Goal: Task Accomplishment & Management: Use online tool/utility

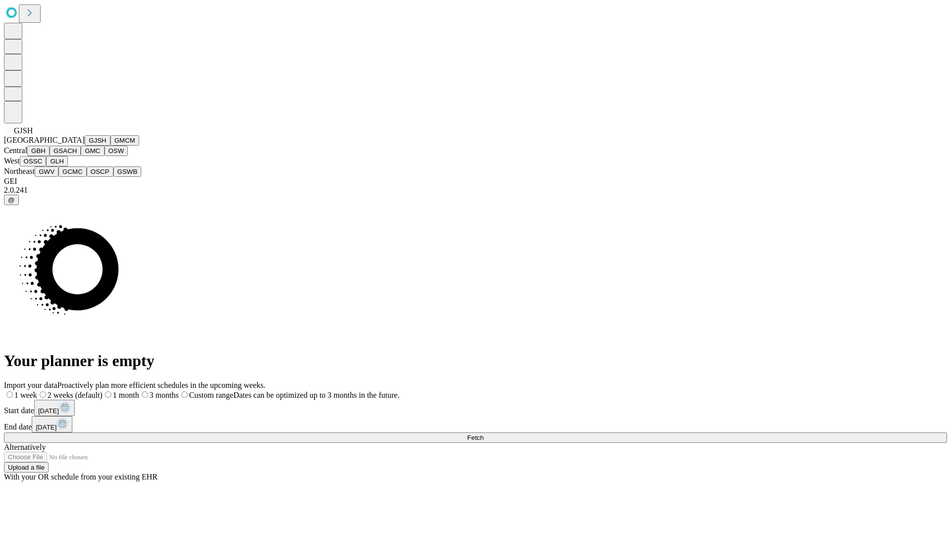
click at [85, 146] on button "GJSH" at bounding box center [98, 140] width 26 height 10
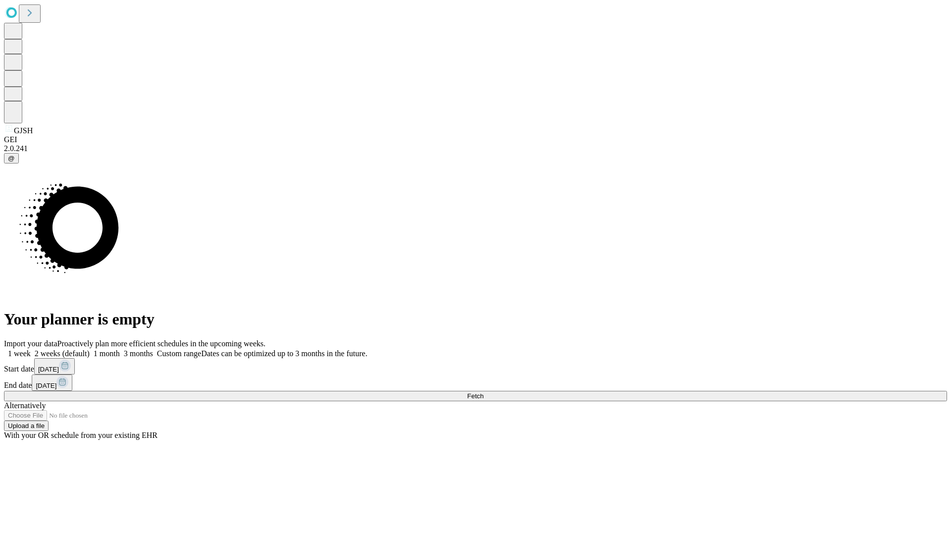
click at [31, 349] on label "1 week" at bounding box center [17, 353] width 27 height 8
click at [483, 392] on span "Fetch" at bounding box center [475, 395] width 16 height 7
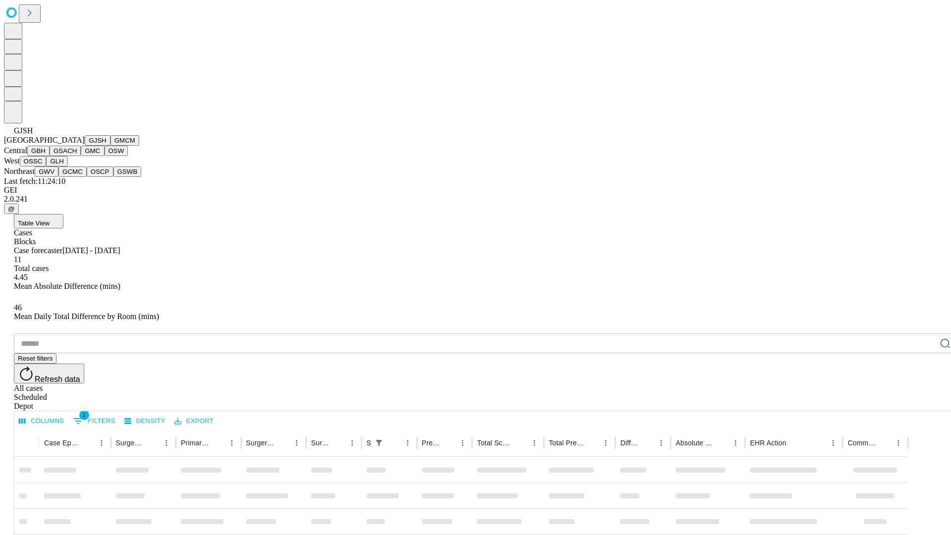
click at [110, 146] on button "GMCM" at bounding box center [124, 140] width 29 height 10
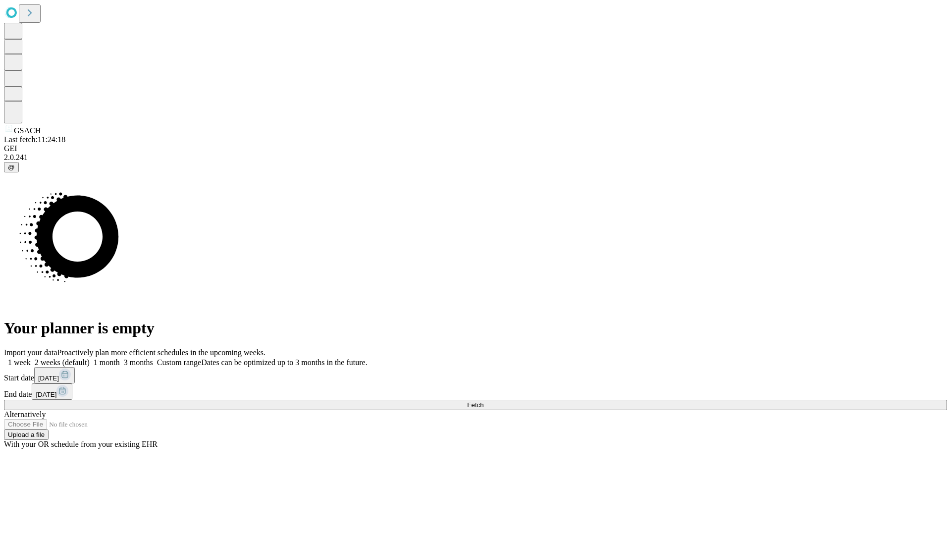
click at [483, 401] on span "Fetch" at bounding box center [475, 404] width 16 height 7
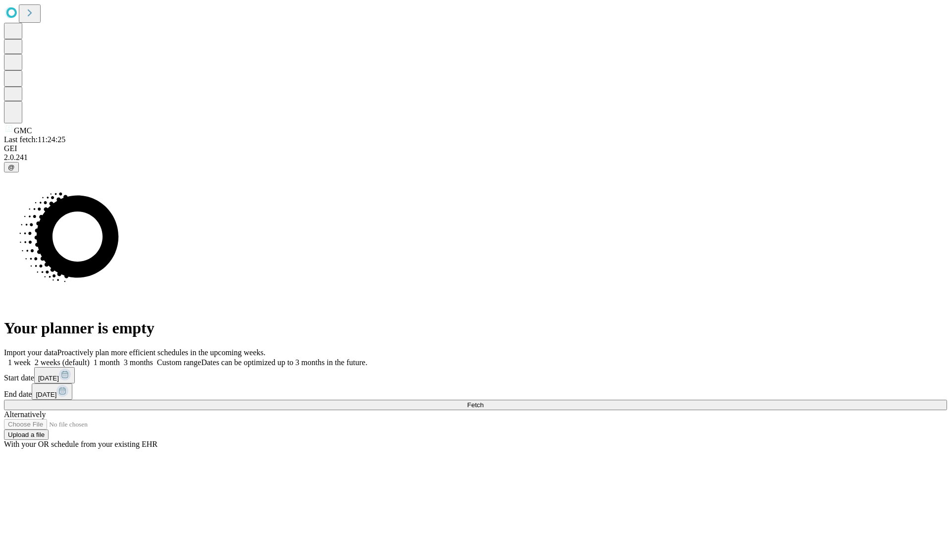
click at [31, 358] on label "1 week" at bounding box center [17, 362] width 27 height 8
click at [483, 401] on span "Fetch" at bounding box center [475, 404] width 16 height 7
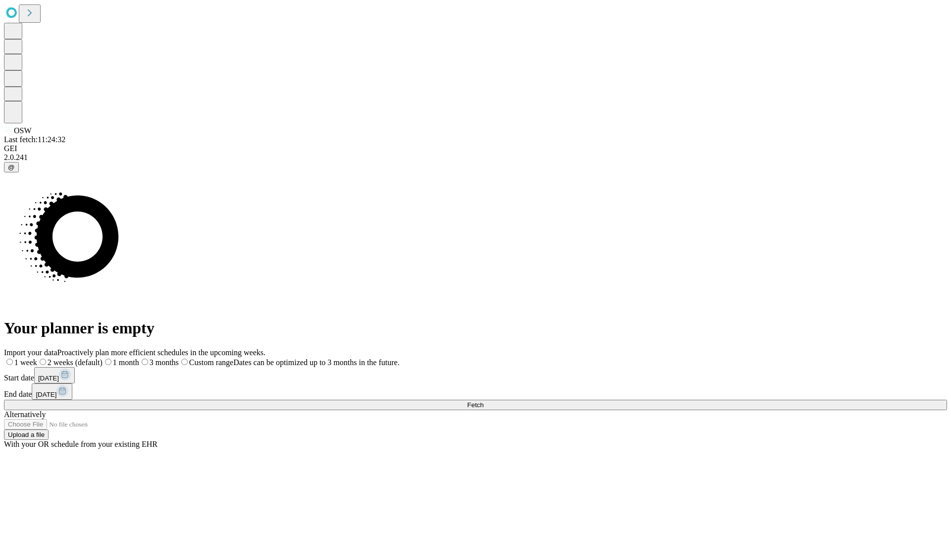
click at [37, 358] on label "1 week" at bounding box center [20, 362] width 33 height 8
click at [483, 401] on span "Fetch" at bounding box center [475, 404] width 16 height 7
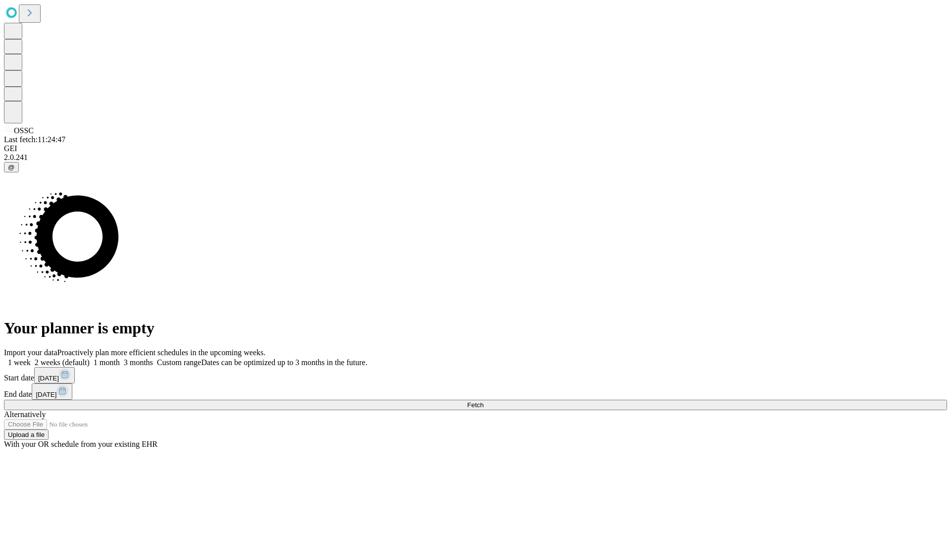
click at [31, 358] on label "1 week" at bounding box center [17, 362] width 27 height 8
click at [483, 401] on span "Fetch" at bounding box center [475, 404] width 16 height 7
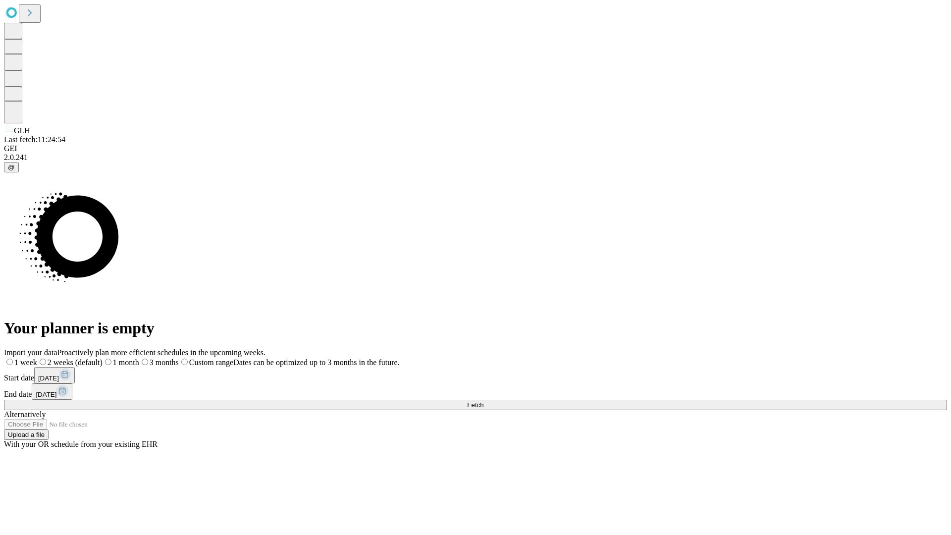
click at [37, 358] on label "1 week" at bounding box center [20, 362] width 33 height 8
click at [483, 401] on span "Fetch" at bounding box center [475, 404] width 16 height 7
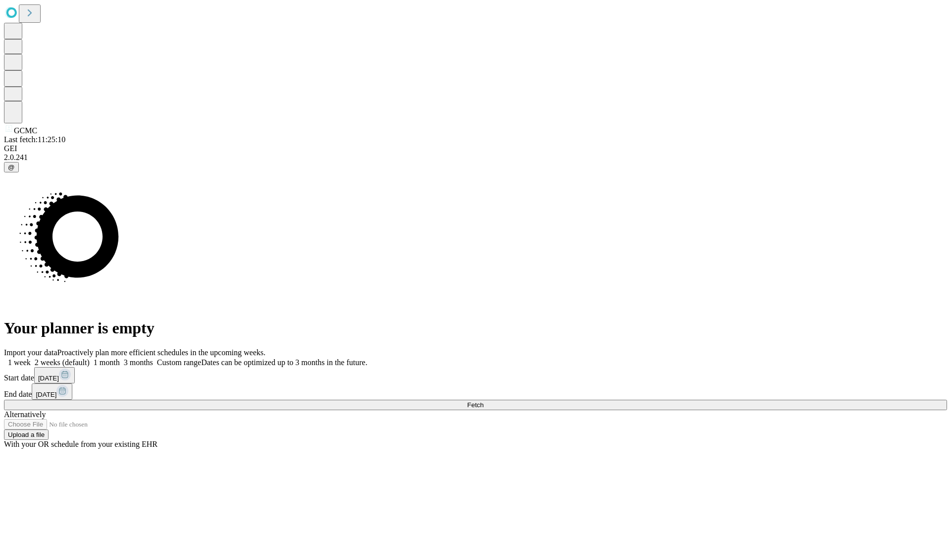
click at [31, 358] on label "1 week" at bounding box center [17, 362] width 27 height 8
click at [483, 401] on span "Fetch" at bounding box center [475, 404] width 16 height 7
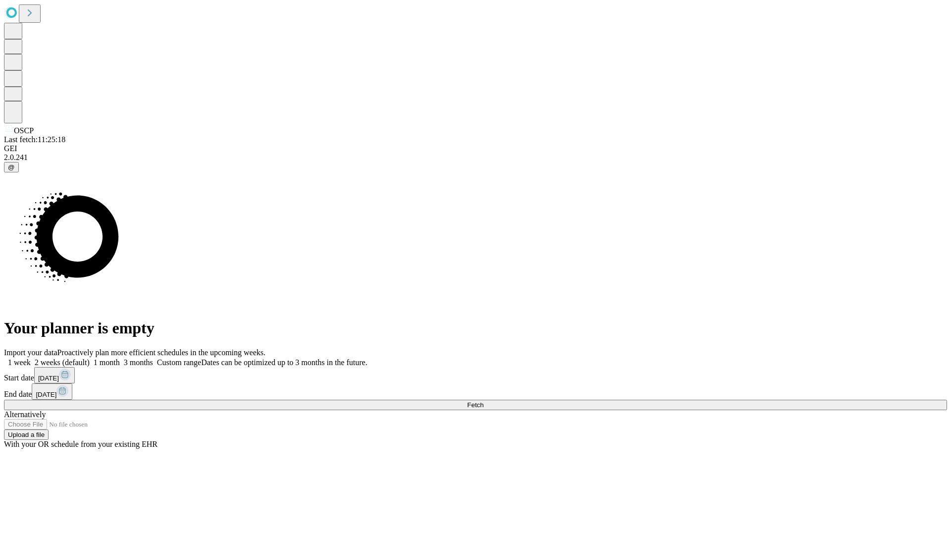
click at [31, 358] on label "1 week" at bounding box center [17, 362] width 27 height 8
click at [483, 401] on span "Fetch" at bounding box center [475, 404] width 16 height 7
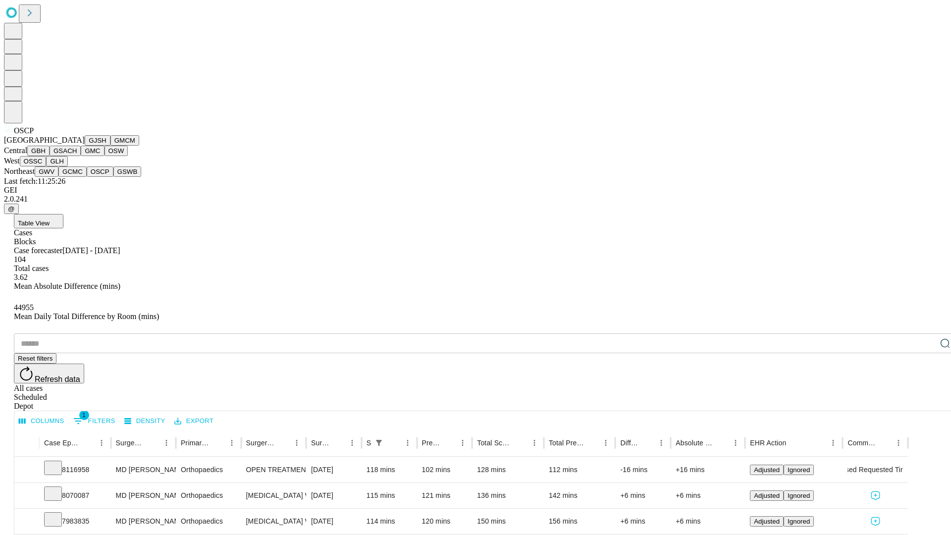
click at [113, 177] on button "GSWB" at bounding box center [127, 171] width 28 height 10
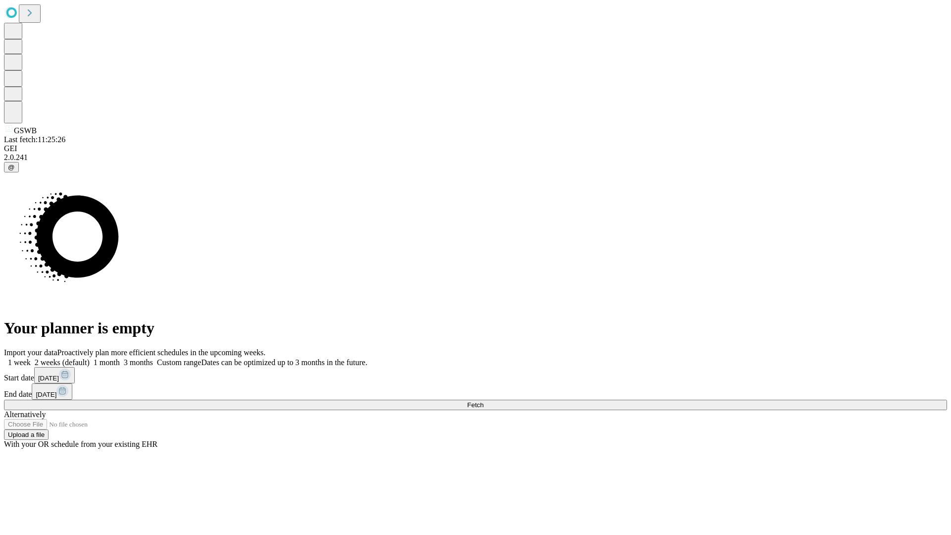
click at [31, 358] on label "1 week" at bounding box center [17, 362] width 27 height 8
click at [483, 401] on span "Fetch" at bounding box center [475, 404] width 16 height 7
